Goal: Find specific page/section: Find specific page/section

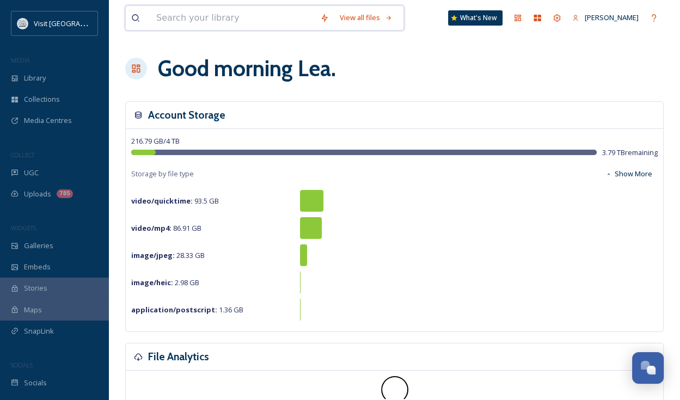
click at [198, 19] on input at bounding box center [233, 18] width 164 height 24
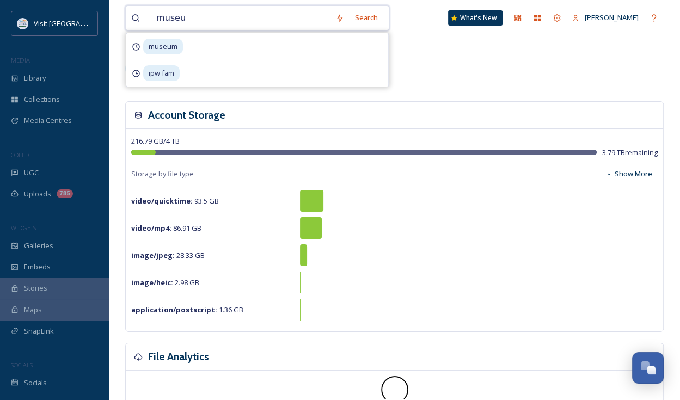
type input "museum"
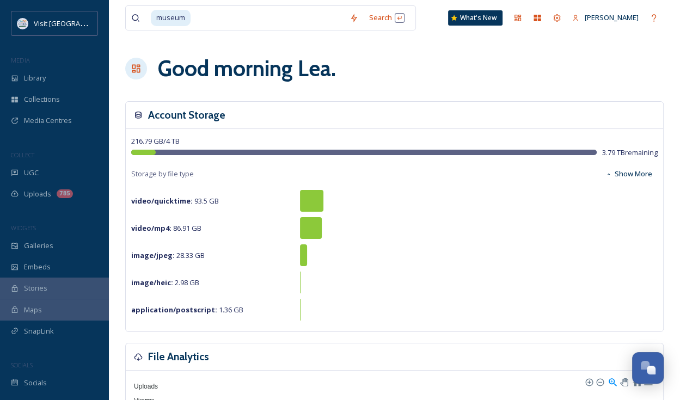
click at [437, 63] on div "Good morning [PERSON_NAME] ." at bounding box center [394, 68] width 539 height 33
click at [75, 81] on div "Library" at bounding box center [54, 78] width 109 height 21
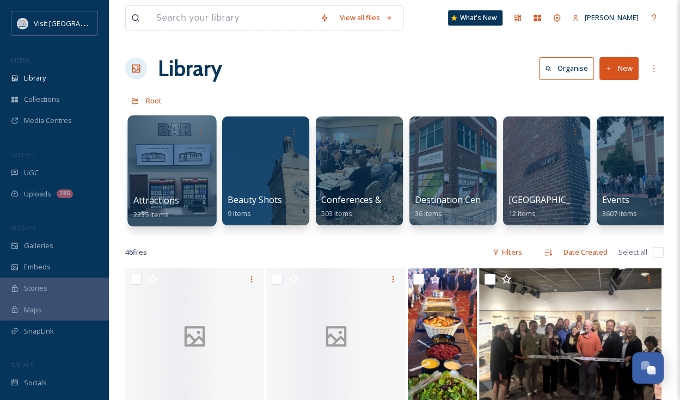
click at [190, 176] on div at bounding box center [171, 170] width 89 height 111
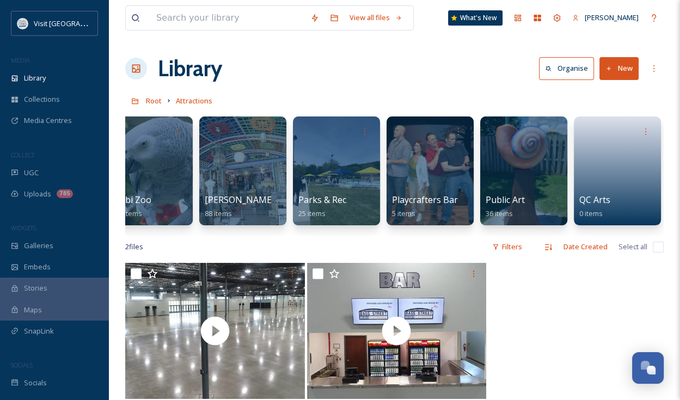
scroll to position [0, 1371]
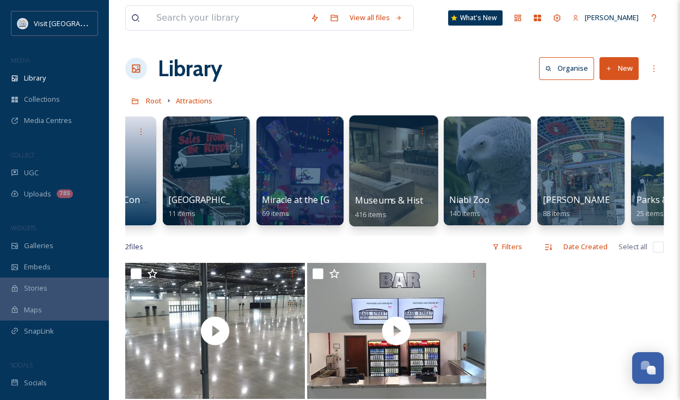
click at [379, 182] on div at bounding box center [393, 170] width 89 height 111
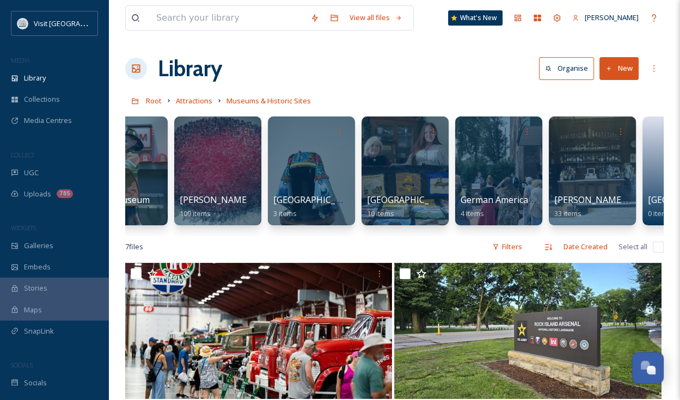
scroll to position [0, 707]
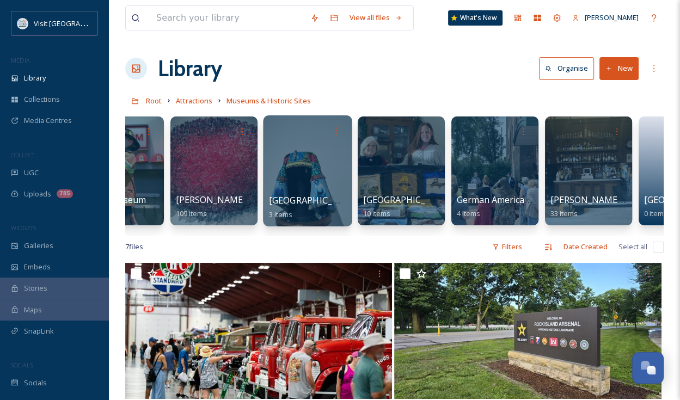
click at [325, 184] on div at bounding box center [307, 170] width 89 height 111
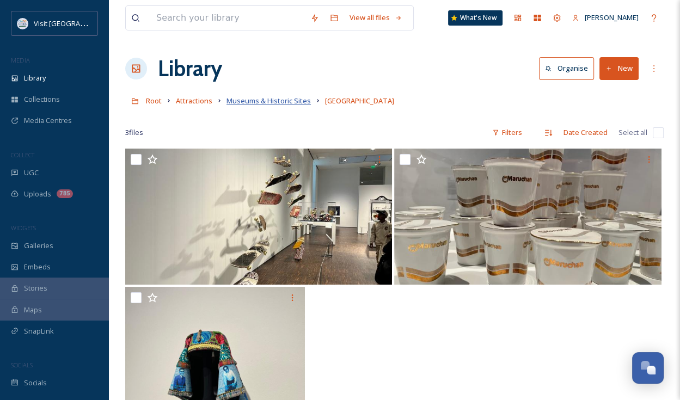
click at [254, 105] on span "Museums & Historic Sites" at bounding box center [269, 101] width 84 height 10
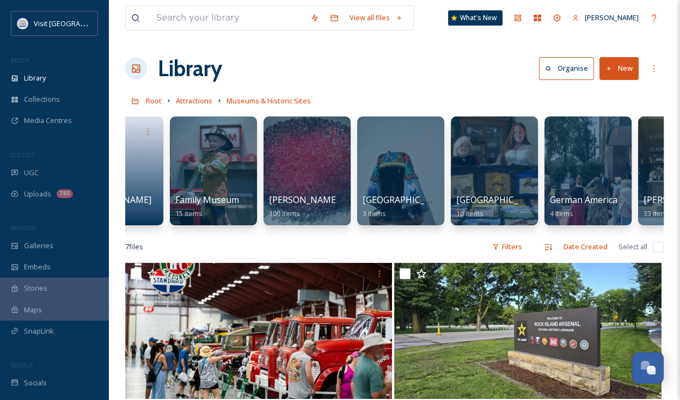
scroll to position [0, 316]
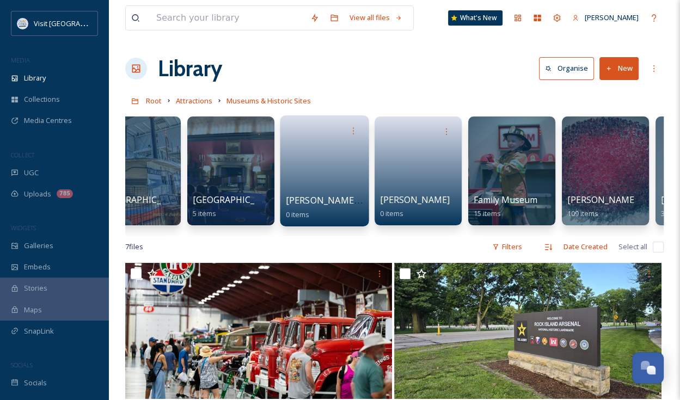
click at [320, 223] on div "[PERSON_NAME] Schools Museum 0 items" at bounding box center [324, 170] width 89 height 111
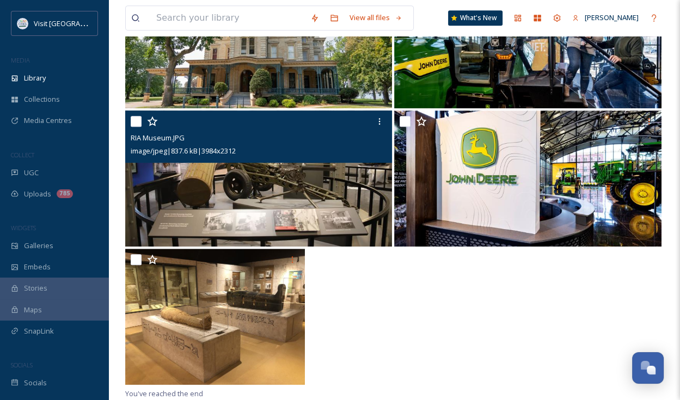
scroll to position [371, 0]
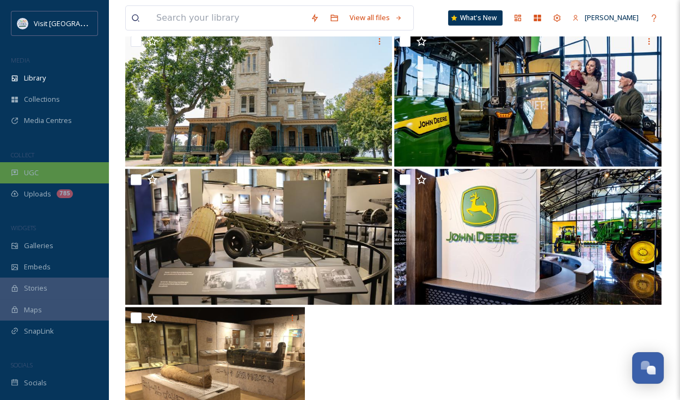
click at [75, 180] on div "UGC" at bounding box center [54, 172] width 109 height 21
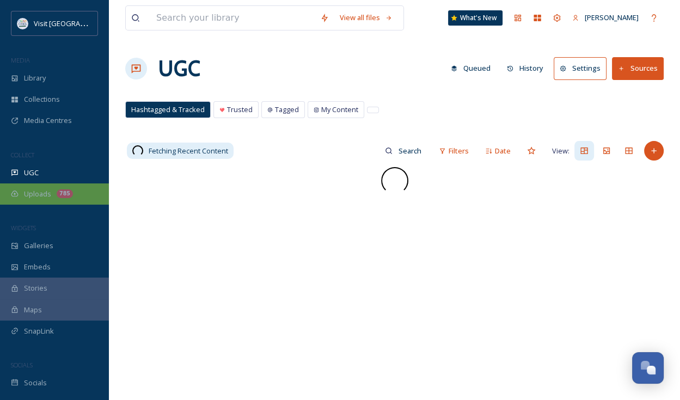
click at [33, 187] on div "Uploads 785" at bounding box center [54, 194] width 109 height 21
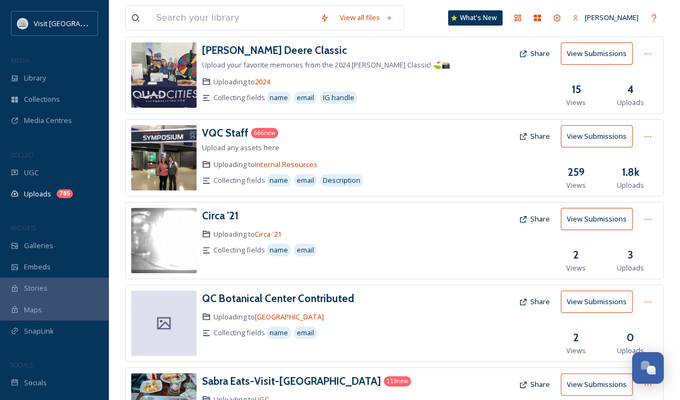
scroll to position [65, 0]
click at [229, 130] on h3 "VQC Staff" at bounding box center [225, 132] width 46 height 13
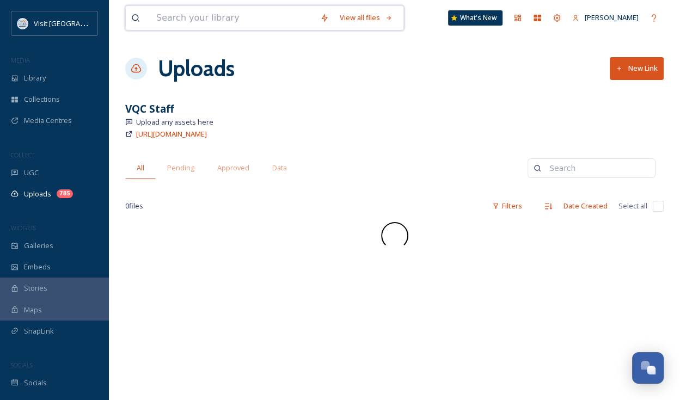
click at [222, 20] on input at bounding box center [233, 18] width 164 height 24
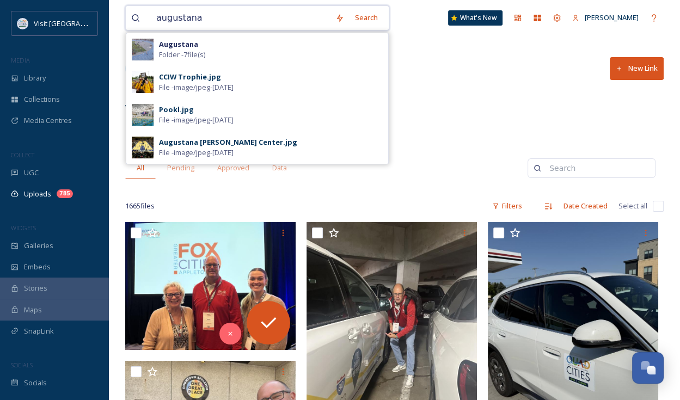
type input "augustana"
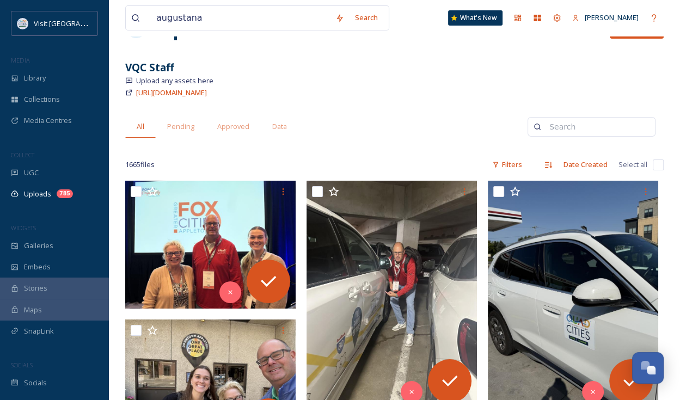
click at [556, 133] on input at bounding box center [597, 127] width 106 height 22
type input "a"
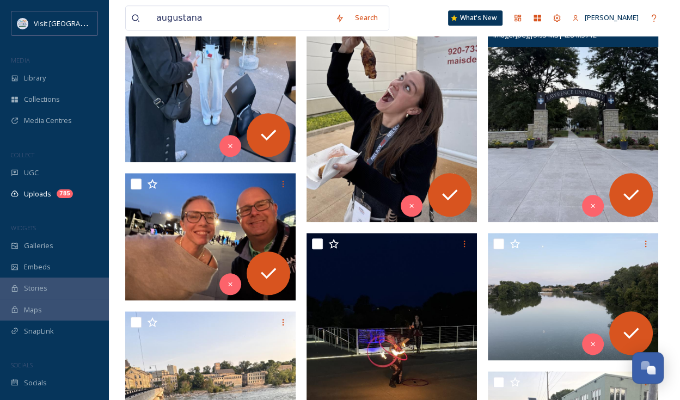
scroll to position [943, 0]
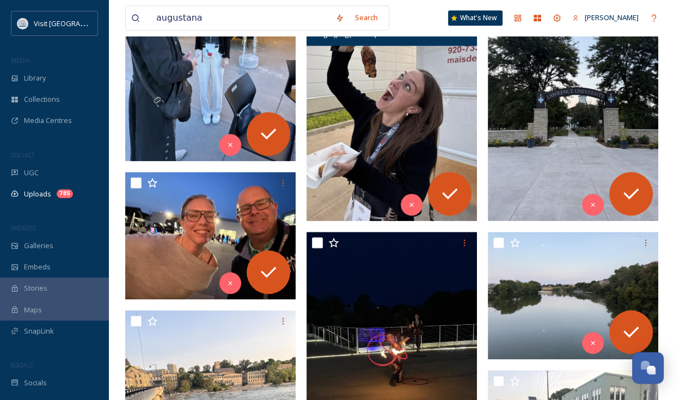
type input "Augustana"
click at [411, 109] on img at bounding box center [392, 106] width 170 height 227
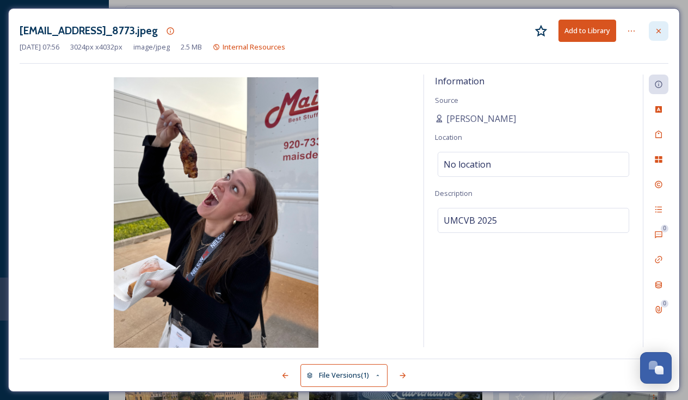
click at [662, 29] on icon at bounding box center [659, 31] width 9 height 9
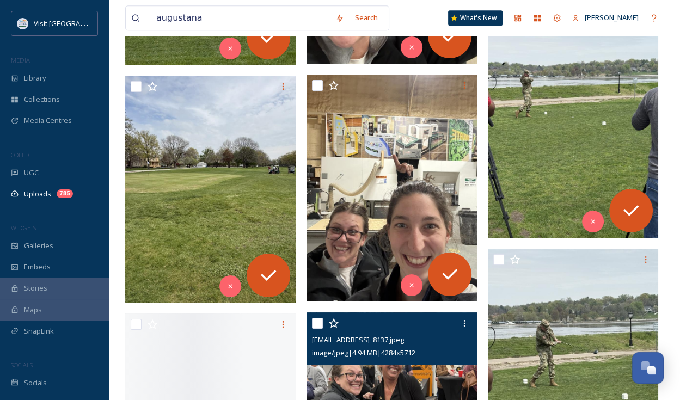
scroll to position [10993, 0]
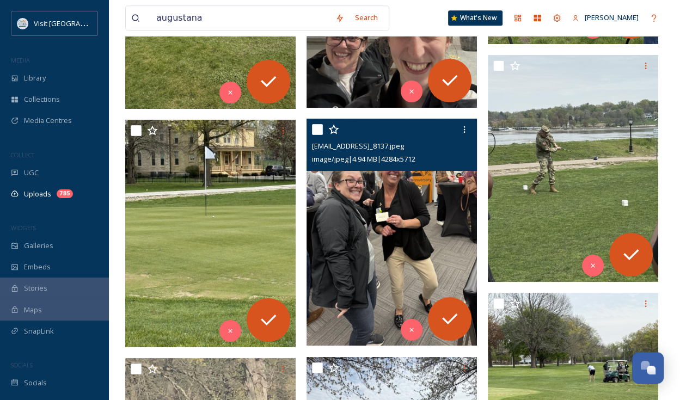
drag, startPoint x: 310, startPoint y: 135, endPoint x: 290, endPoint y: 246, distance: 112.8
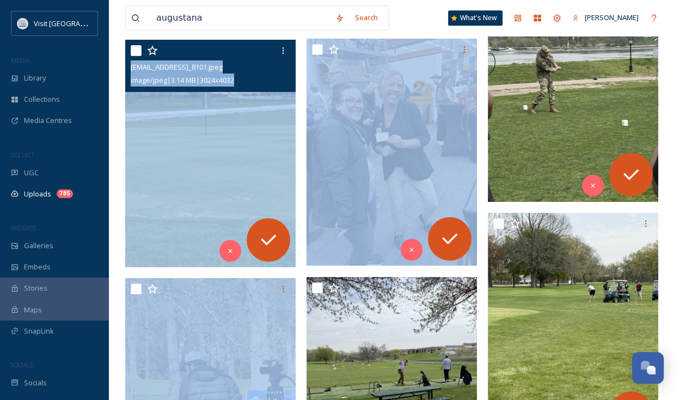
scroll to position [11074, 0]
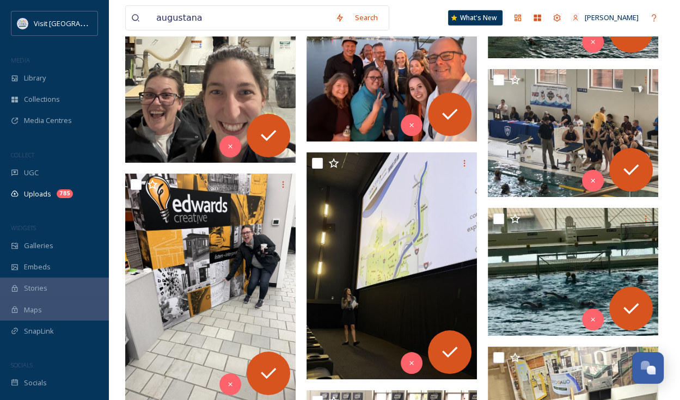
scroll to position [9287, 0]
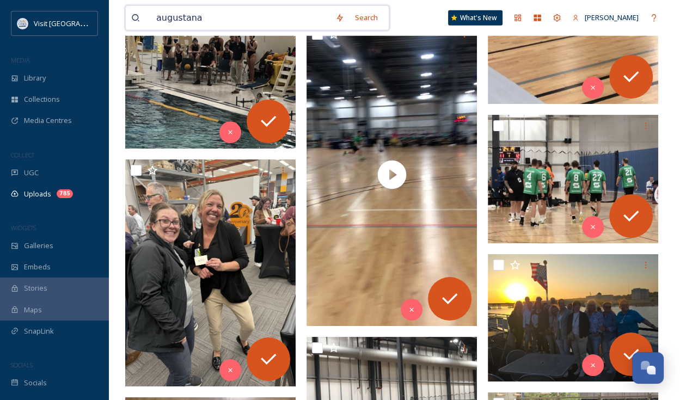
click at [222, 11] on input "augustana" at bounding box center [240, 18] width 179 height 24
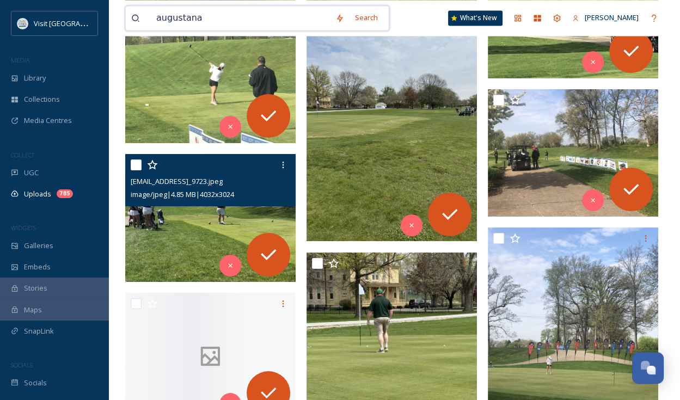
scroll to position [11812, 0]
